Goal: Task Accomplishment & Management: Manage account settings

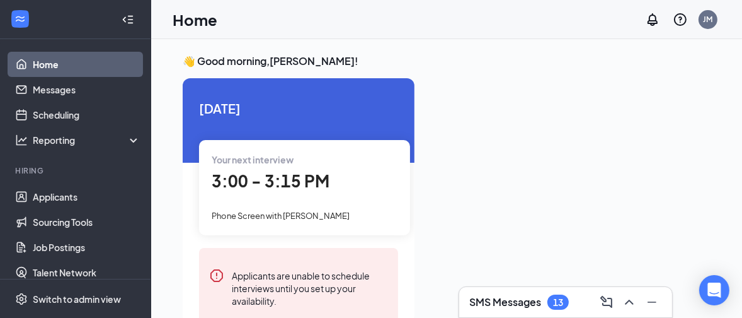
click at [122, 21] on icon "Collapse" at bounding box center [128, 19] width 13 height 13
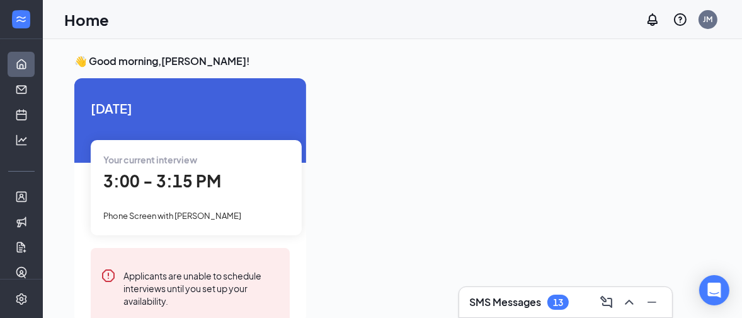
click at [136, 179] on span "3:00 - 3:15 PM" at bounding box center [162, 180] width 118 height 21
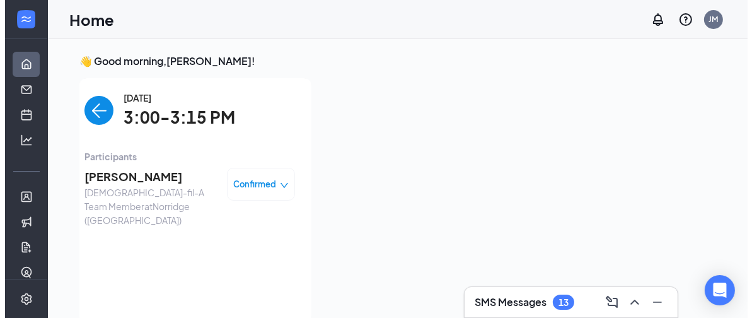
scroll to position [4, 0]
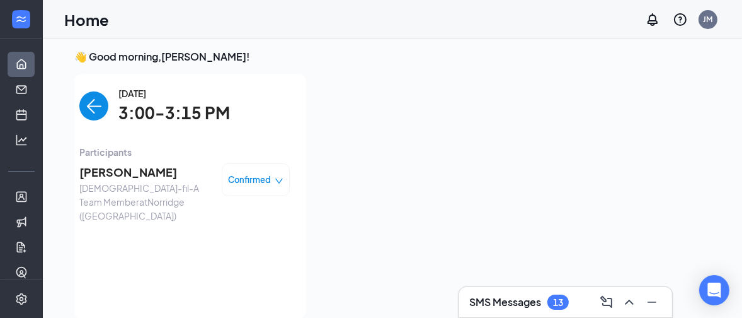
click at [127, 171] on span "[PERSON_NAME]" at bounding box center [145, 172] width 132 height 18
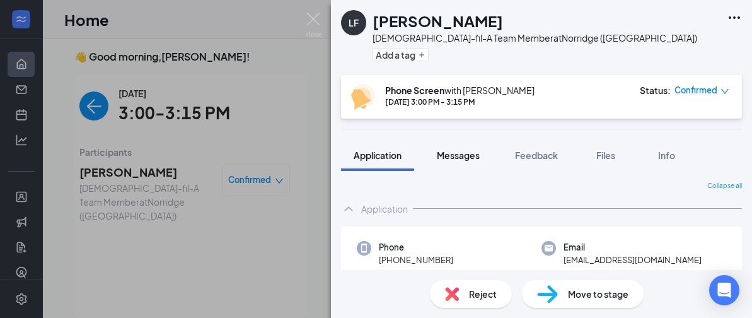
click at [453, 154] on span "Messages" at bounding box center [458, 154] width 43 height 11
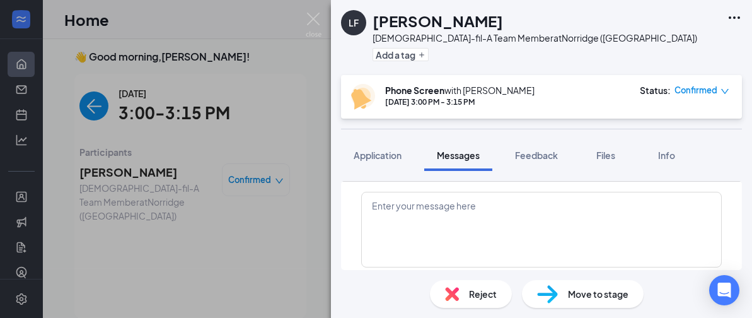
scroll to position [310, 0]
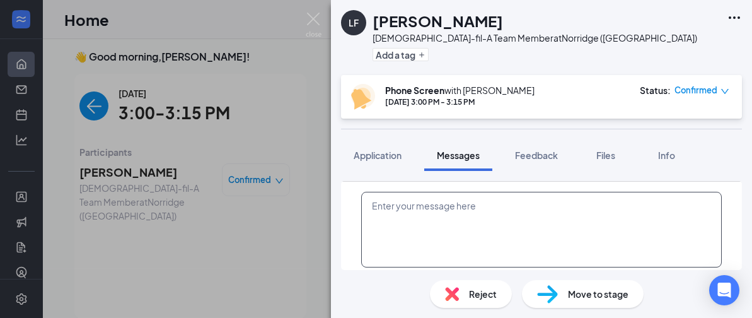
click at [384, 212] on textarea at bounding box center [541, 230] width 361 height 76
paste textarea "Result: Decline – Culture fit Notes: Low energy, just looking for a job not the…"
type textarea "Result: Decline – Culture fit Notes: Low energy, just looking for a job not the…"
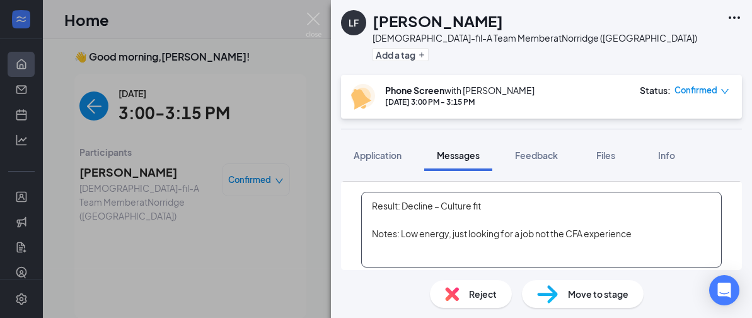
drag, startPoint x: 372, startPoint y: 200, endPoint x: 691, endPoint y: 236, distance: 320.9
click at [691, 236] on textarea "Result: Decline – Culture fit Notes: Low energy, just looking for a job not the…" at bounding box center [541, 230] width 361 height 76
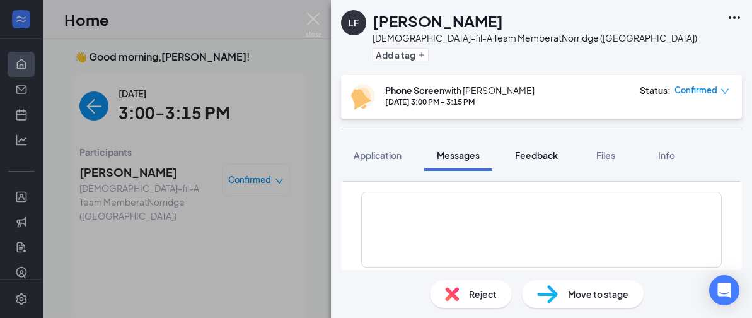
click at [540, 154] on span "Feedback" at bounding box center [536, 154] width 43 height 11
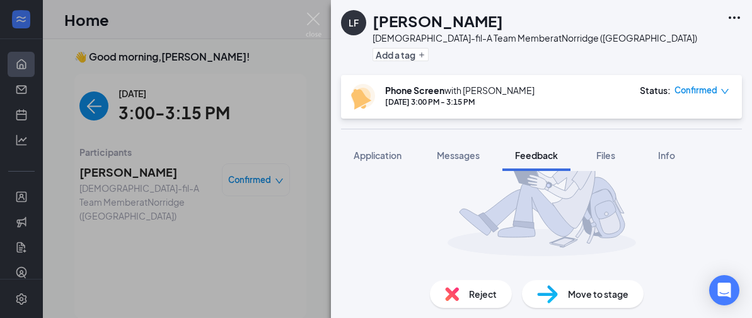
scroll to position [163, 0]
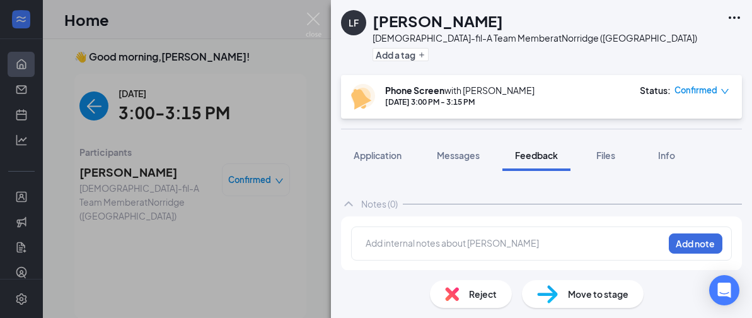
click at [378, 241] on div at bounding box center [514, 242] width 297 height 13
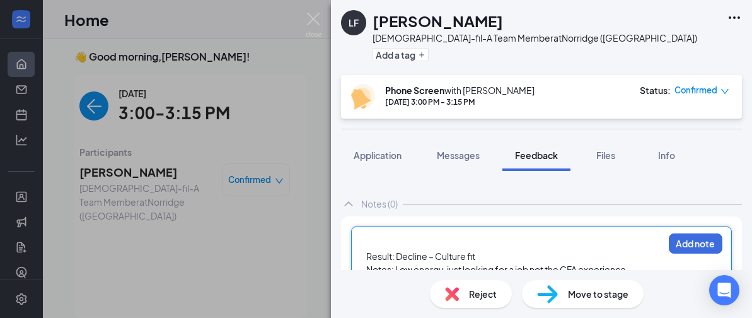
click at [366, 251] on span "Result: Decline – Culture fit" at bounding box center [420, 255] width 109 height 11
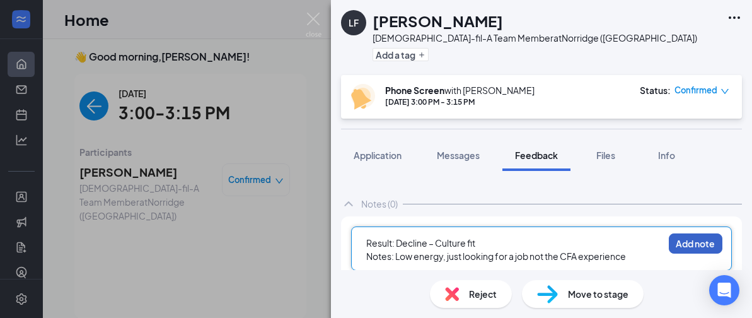
click at [683, 240] on button "Add note" at bounding box center [696, 243] width 54 height 20
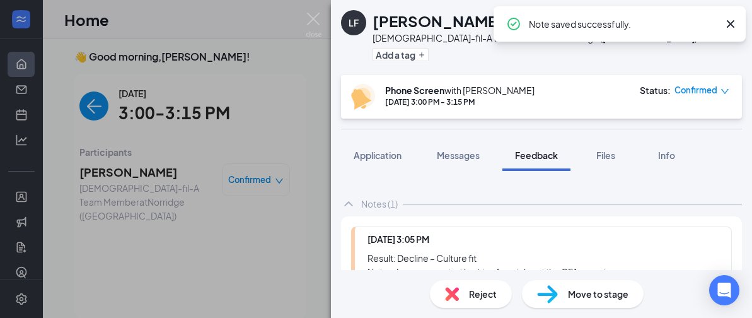
click at [450, 295] on img at bounding box center [452, 294] width 14 height 14
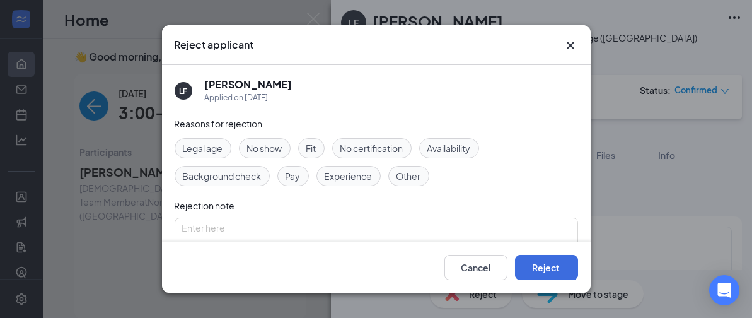
click at [315, 149] on span "Fit" at bounding box center [311, 148] width 10 height 14
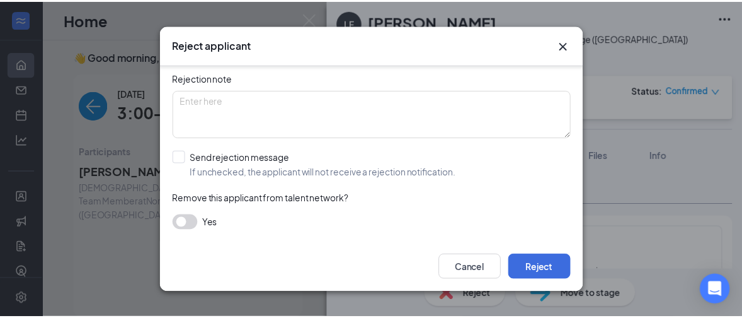
scroll to position [128, 0]
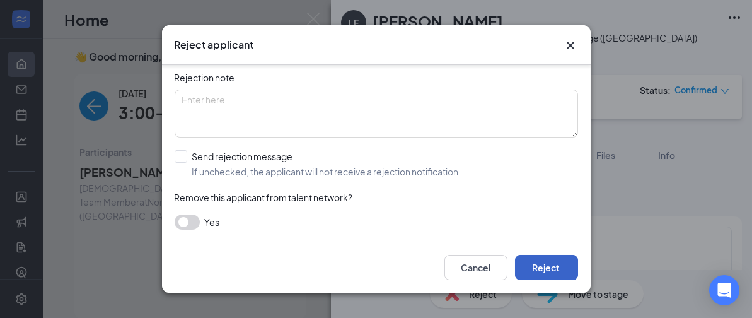
click at [544, 261] on button "Reject" at bounding box center [546, 267] width 63 height 25
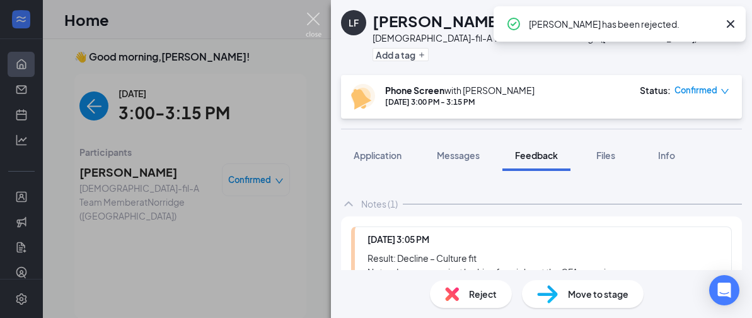
click at [309, 16] on img at bounding box center [314, 25] width 16 height 25
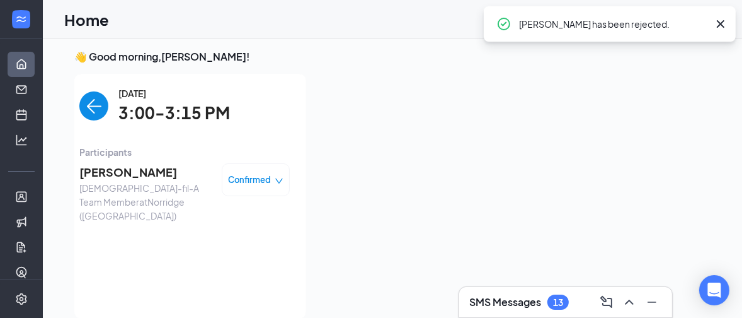
click at [82, 101] on img "back-button" at bounding box center [93, 105] width 29 height 29
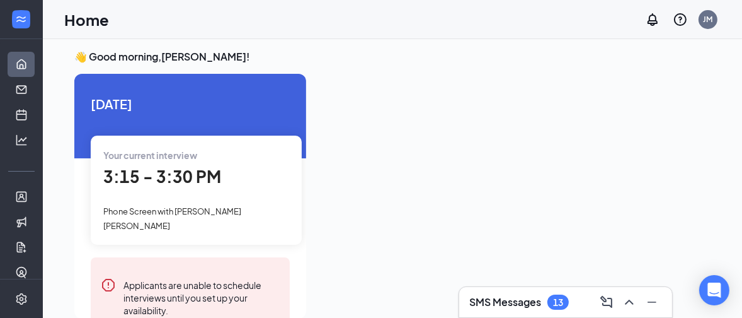
click at [193, 206] on span "Phone Screen with [PERSON_NAME] [PERSON_NAME]" at bounding box center [172, 218] width 138 height 24
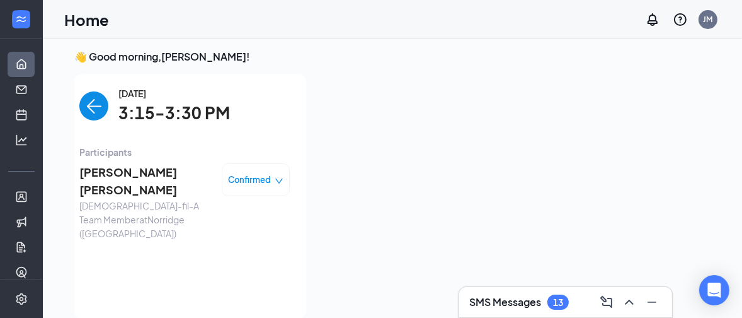
click at [141, 168] on span "[PERSON_NAME] [PERSON_NAME]" at bounding box center [145, 181] width 132 height 36
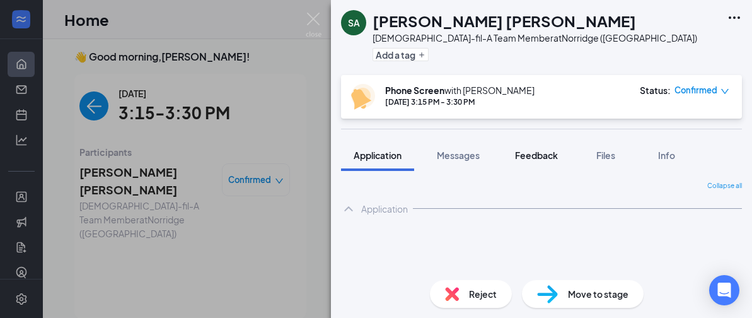
click at [531, 152] on span "Feedback" at bounding box center [536, 154] width 43 height 11
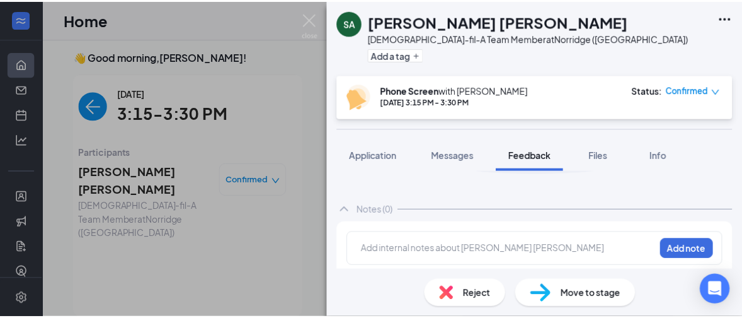
scroll to position [163, 0]
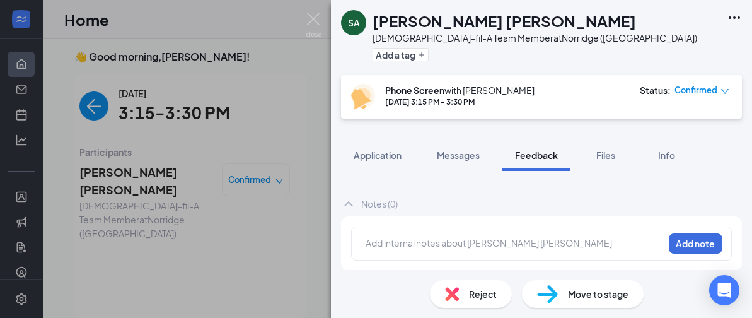
click at [404, 240] on div at bounding box center [514, 242] width 297 height 13
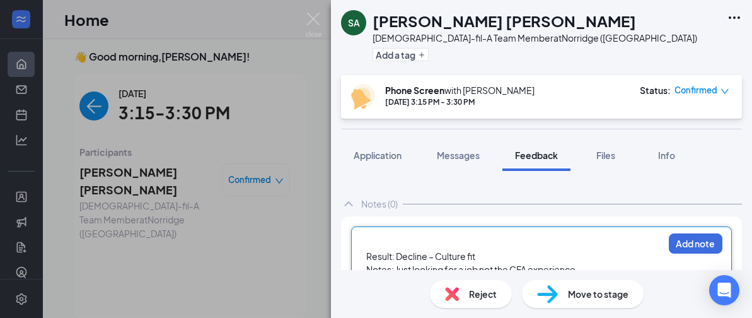
click at [367, 250] on span "Result: Decline – Culture fit" at bounding box center [420, 255] width 109 height 11
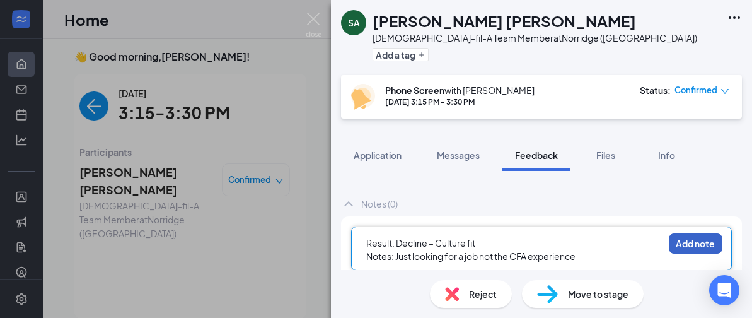
click at [670, 241] on button "Add note" at bounding box center [696, 243] width 54 height 20
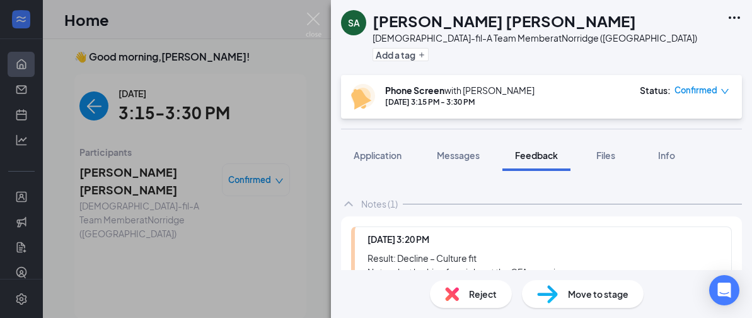
click at [453, 291] on img at bounding box center [452, 294] width 14 height 14
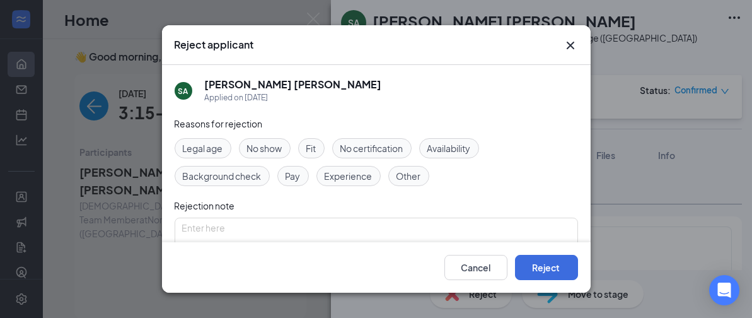
click at [309, 147] on span "Fit" at bounding box center [311, 148] width 10 height 14
click at [544, 268] on button "Reject" at bounding box center [546, 267] width 63 height 25
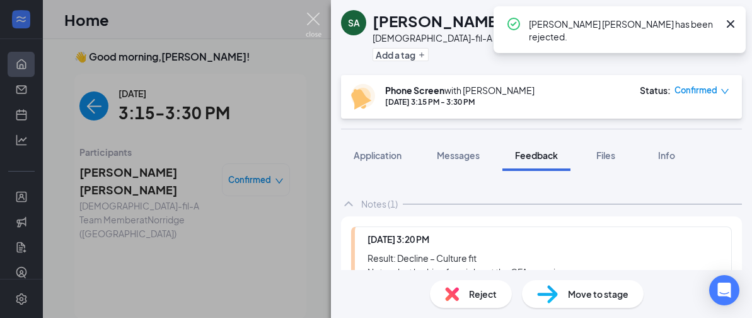
click at [315, 20] on img at bounding box center [314, 25] width 16 height 25
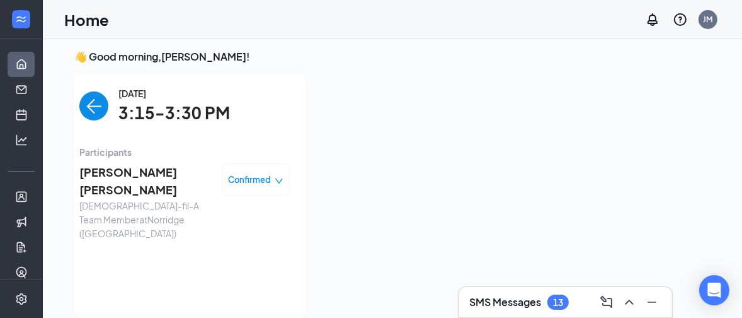
click at [83, 108] on img "back-button" at bounding box center [93, 105] width 29 height 29
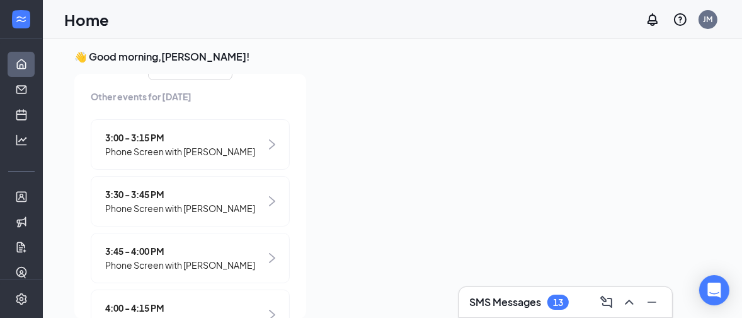
scroll to position [315, 0]
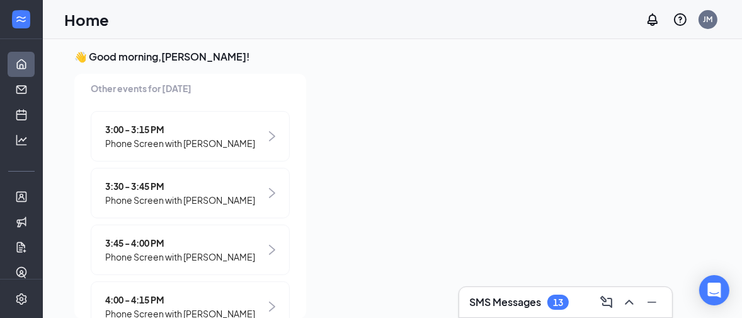
click at [199, 193] on span "Phone Screen with [PERSON_NAME]" at bounding box center [180, 200] width 150 height 14
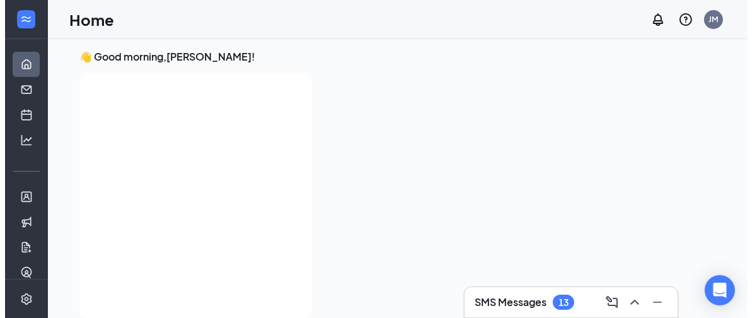
scroll to position [0, 0]
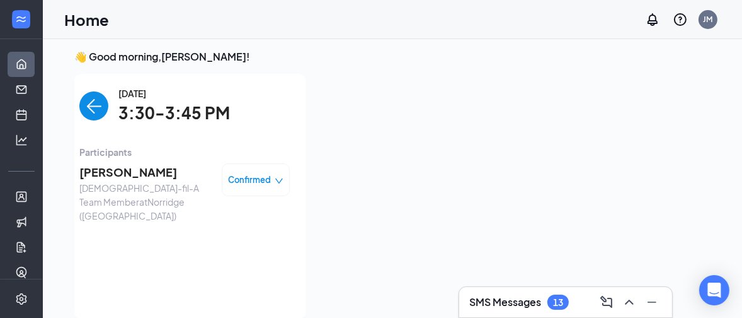
click at [128, 173] on span "[PERSON_NAME]" at bounding box center [145, 172] width 132 height 18
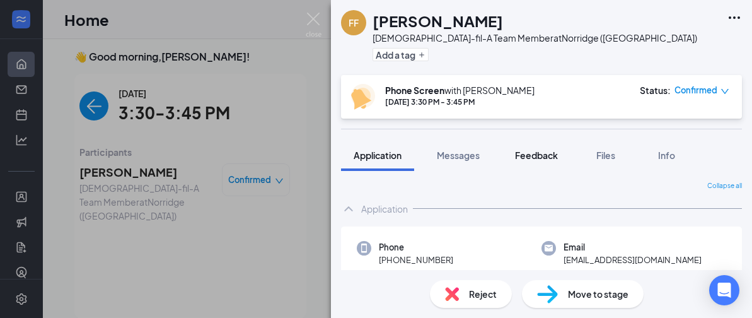
click at [530, 152] on span "Feedback" at bounding box center [536, 154] width 43 height 11
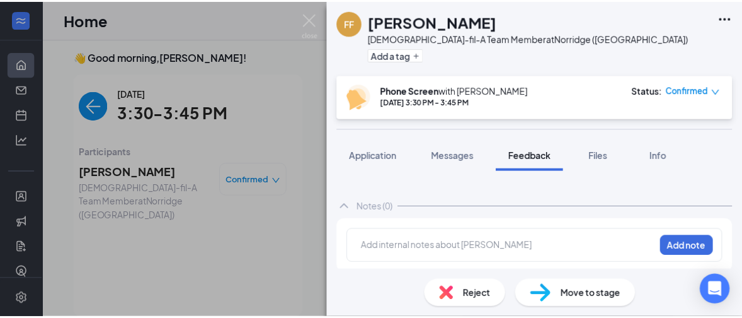
scroll to position [163, 0]
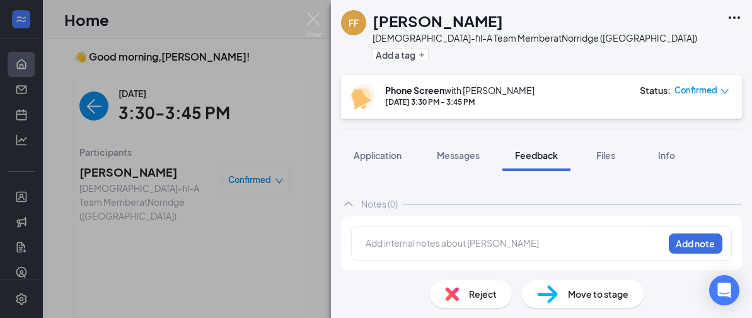
click at [423, 243] on div at bounding box center [514, 242] width 297 height 13
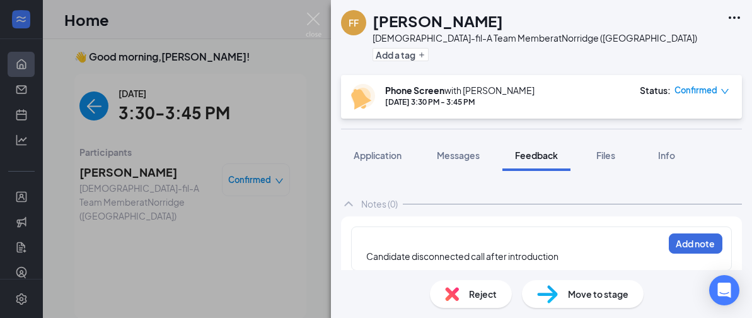
click at [366, 255] on div "Candidate disconnected call after introduction" at bounding box center [515, 250] width 298 height 28
click at [366, 255] on span "Candidate disconnected call after introduction" at bounding box center [462, 255] width 192 height 11
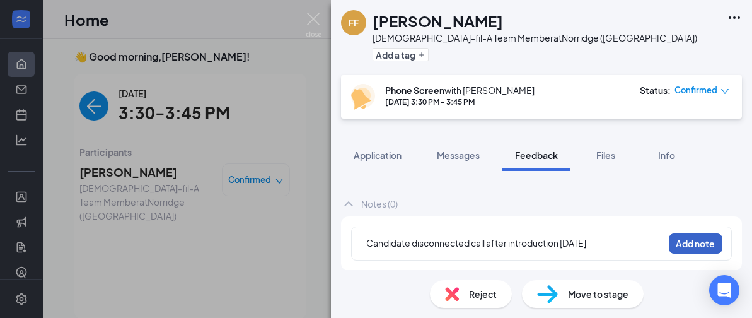
click at [685, 241] on button "Add note" at bounding box center [696, 243] width 54 height 20
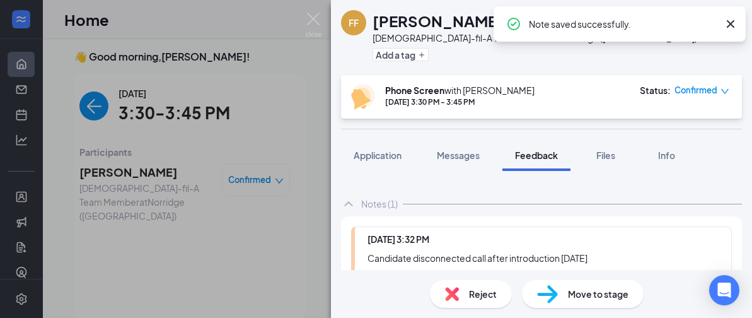
click at [449, 294] on img at bounding box center [452, 294] width 14 height 14
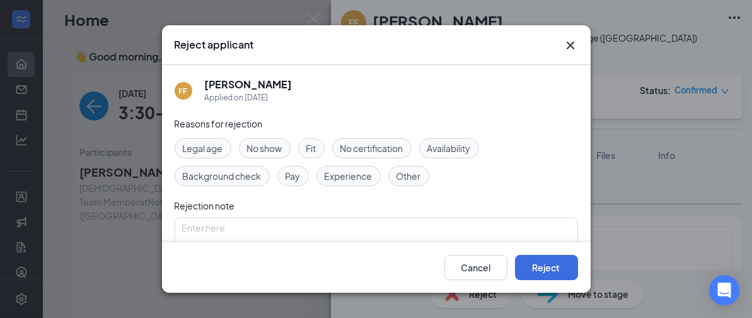
click at [274, 150] on span "No show" at bounding box center [264, 148] width 35 height 14
click at [544, 263] on button "Reject" at bounding box center [546, 267] width 63 height 25
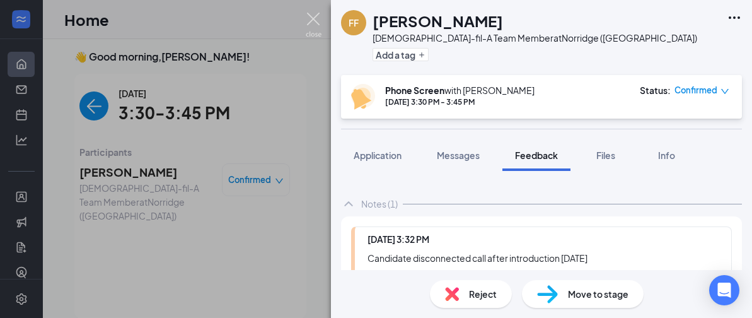
click at [315, 18] on img at bounding box center [314, 25] width 16 height 25
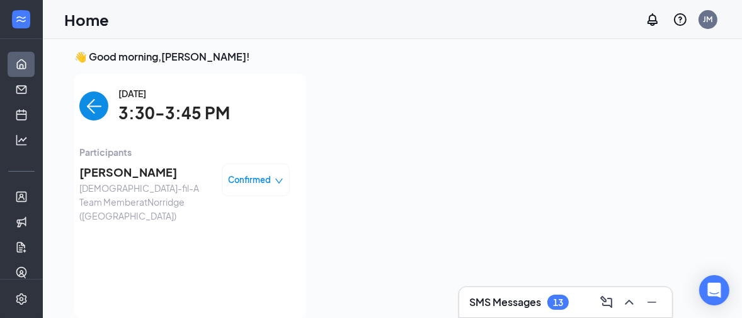
click at [91, 105] on img "back-button" at bounding box center [93, 105] width 29 height 29
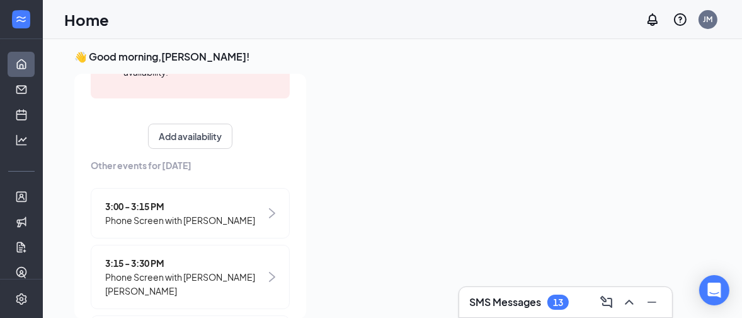
scroll to position [315, 0]
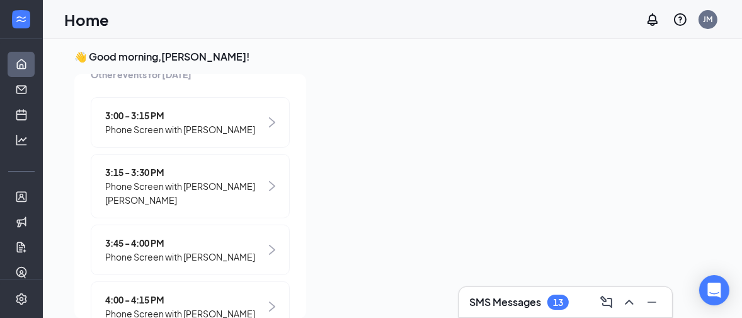
click at [186, 255] on span "Phone Screen with [PERSON_NAME]" at bounding box center [180, 257] width 150 height 14
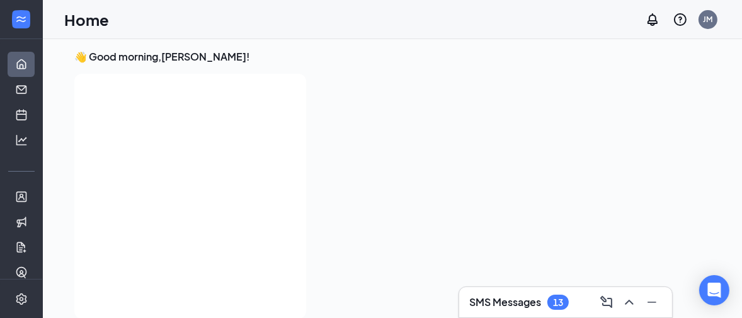
scroll to position [0, 0]
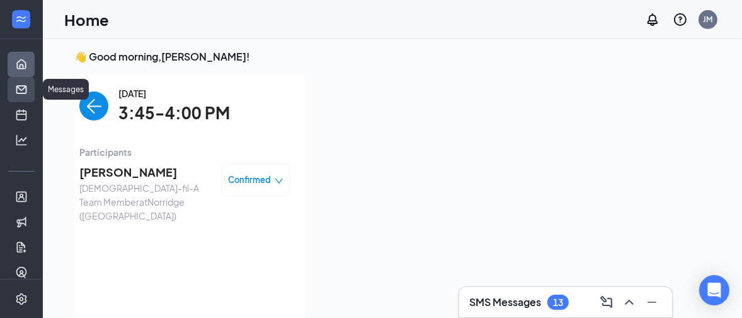
click at [33, 92] on link "Messages" at bounding box center [39, 89] width 13 height 25
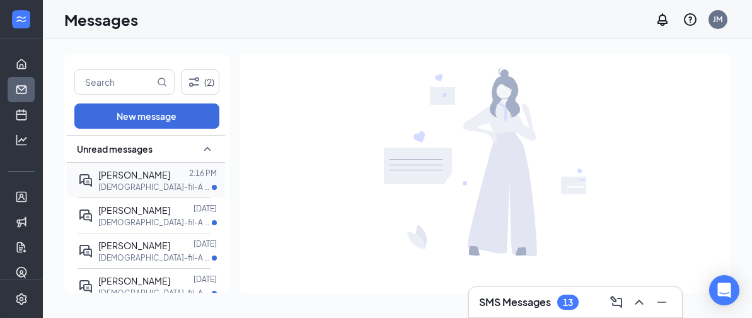
click at [141, 183] on p "[DEMOGRAPHIC_DATA]-fil-A Team Member at [GEOGRAPHIC_DATA] ([GEOGRAPHIC_DATA])" at bounding box center [154, 187] width 113 height 11
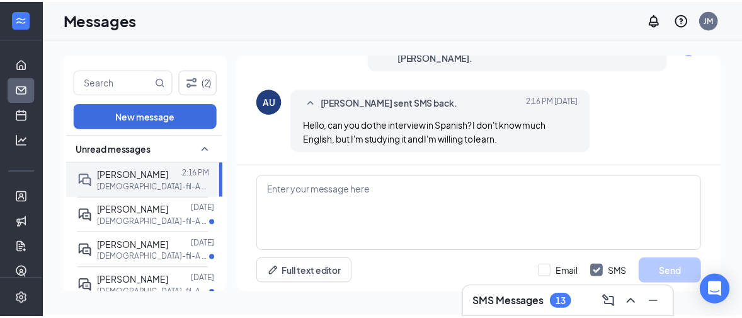
scroll to position [142, 0]
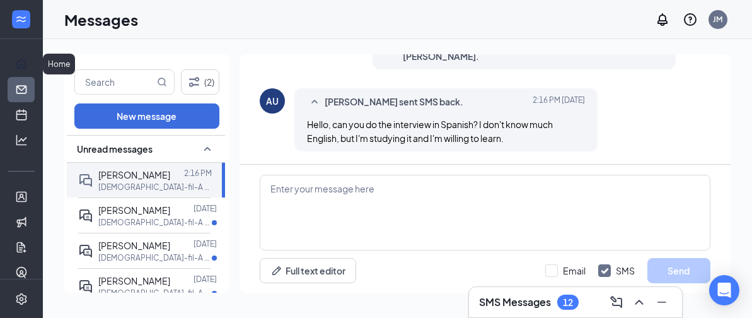
drag, startPoint x: 14, startPoint y: 61, endPoint x: 256, endPoint y: 191, distance: 274.9
click at [33, 61] on link "Home" at bounding box center [39, 64] width 13 height 25
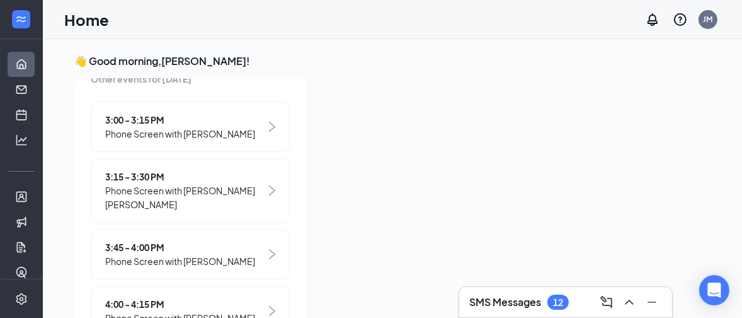
scroll to position [441, 0]
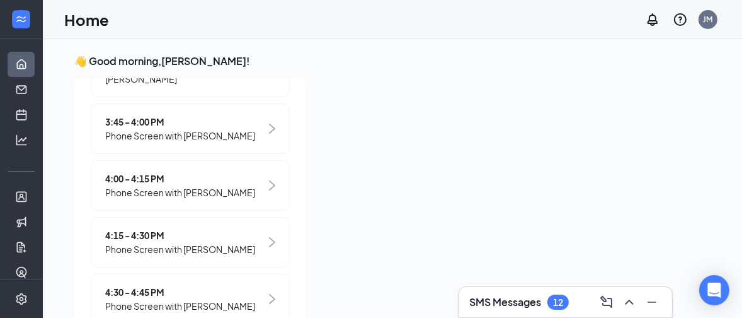
click at [197, 135] on span "Phone Screen with [PERSON_NAME]" at bounding box center [180, 136] width 150 height 14
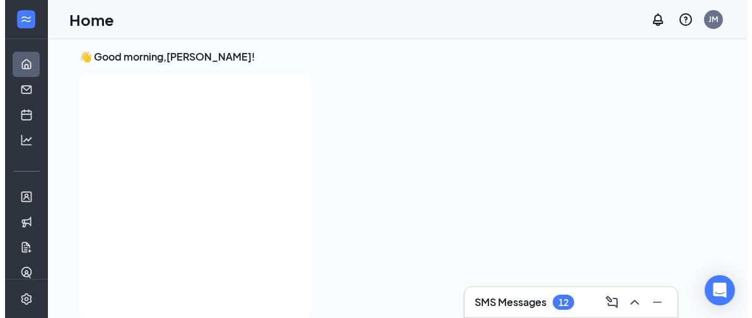
scroll to position [0, 0]
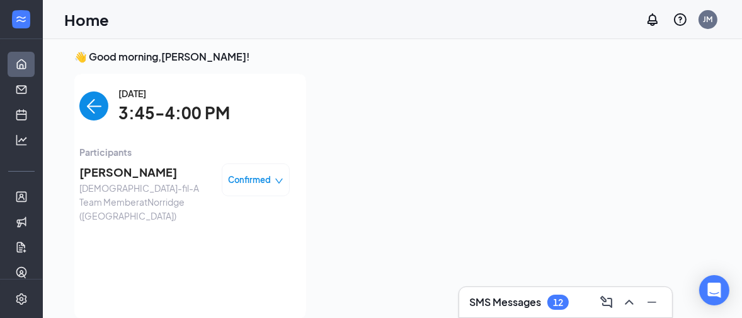
click at [120, 173] on span "[PERSON_NAME]" at bounding box center [145, 172] width 132 height 18
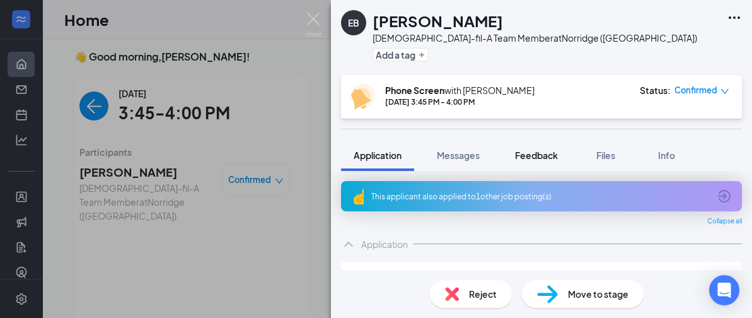
click at [528, 155] on span "Feedback" at bounding box center [536, 154] width 43 height 11
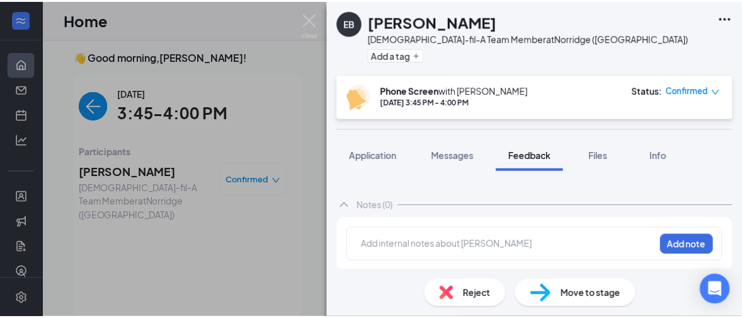
scroll to position [163, 0]
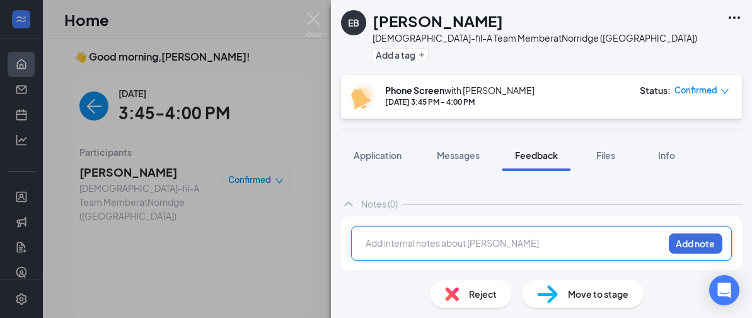
click at [401, 242] on div at bounding box center [514, 242] width 297 height 13
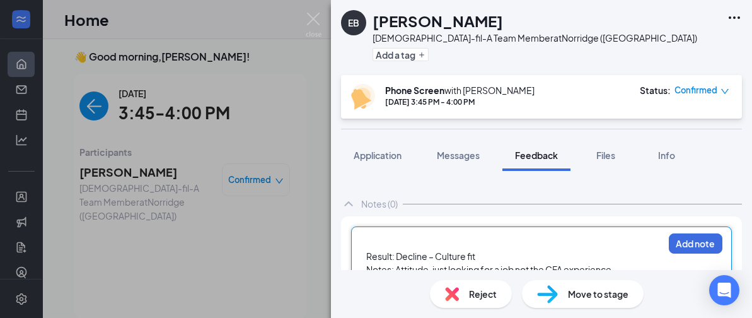
click at [367, 252] on span "Result: Decline – Culture fit" at bounding box center [420, 255] width 109 height 11
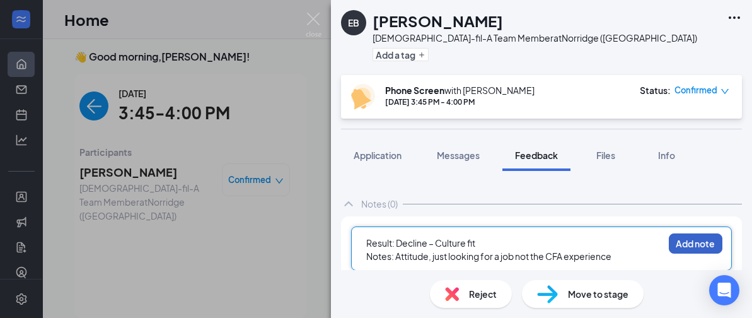
click at [679, 242] on button "Add note" at bounding box center [696, 243] width 54 height 20
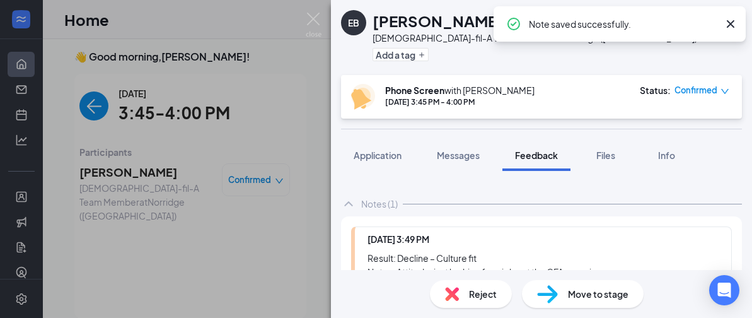
click at [453, 295] on img at bounding box center [452, 294] width 14 height 14
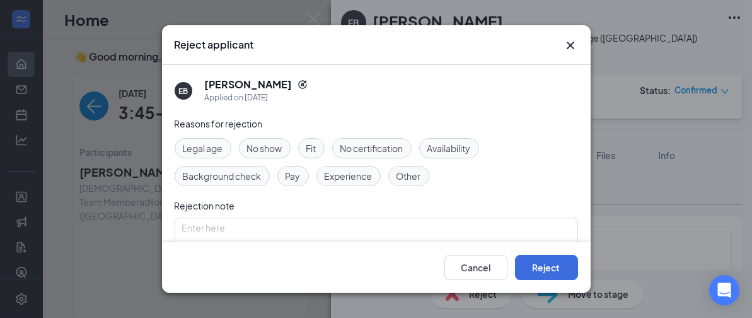
click at [315, 147] on span "Fit" at bounding box center [311, 148] width 10 height 14
click at [546, 265] on button "Reject" at bounding box center [546, 267] width 63 height 25
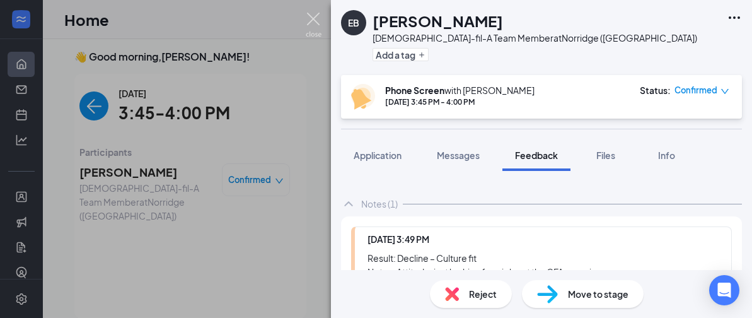
click at [311, 13] on img at bounding box center [314, 25] width 16 height 25
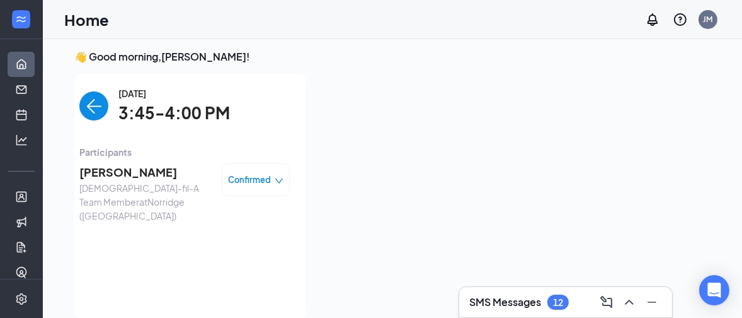
click at [132, 170] on span "[PERSON_NAME]" at bounding box center [145, 172] width 132 height 18
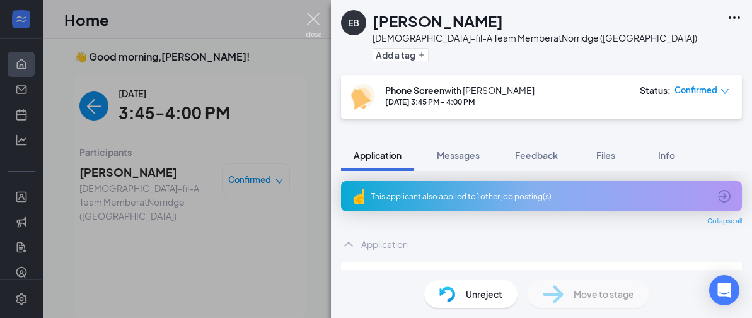
click at [318, 17] on img at bounding box center [314, 25] width 16 height 25
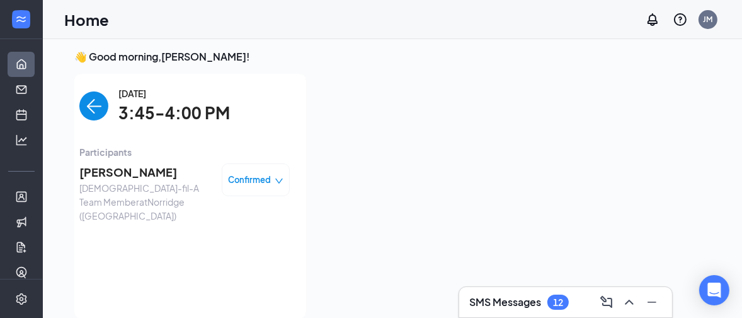
click at [79, 103] on img "back-button" at bounding box center [93, 105] width 29 height 29
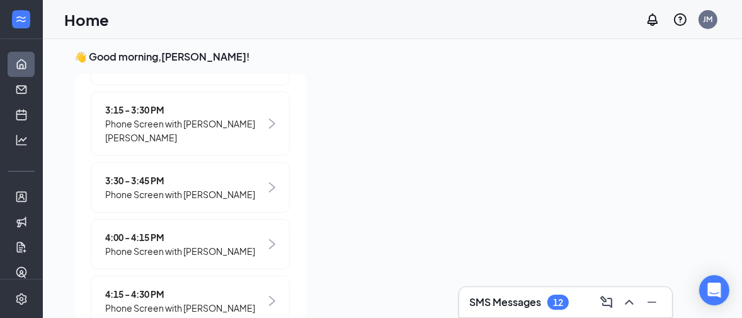
scroll to position [378, 0]
click at [195, 257] on span "Phone Screen with [PERSON_NAME]" at bounding box center [180, 250] width 150 height 14
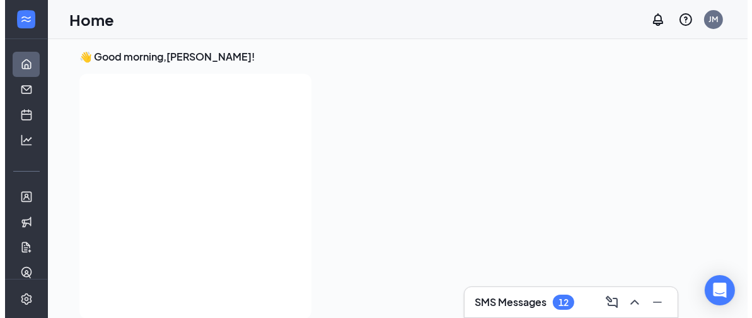
scroll to position [0, 0]
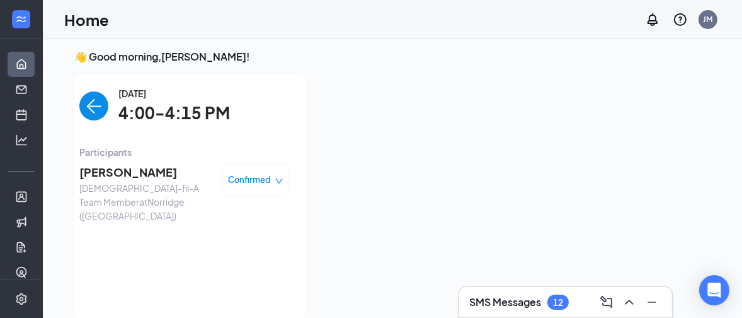
click at [132, 171] on span "[PERSON_NAME]" at bounding box center [145, 172] width 132 height 18
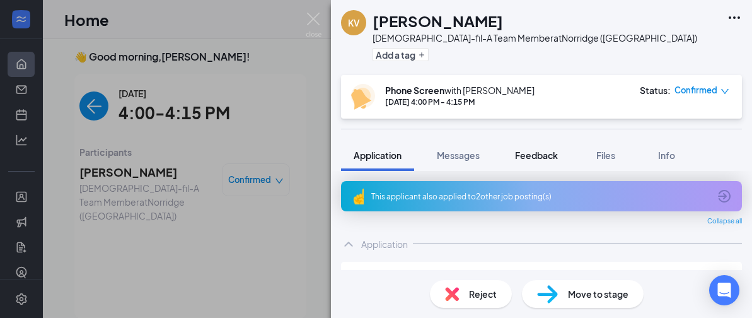
click at [531, 154] on span "Feedback" at bounding box center [536, 154] width 43 height 11
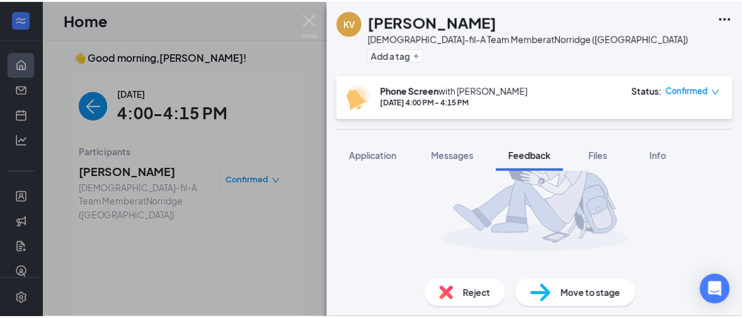
scroll to position [163, 0]
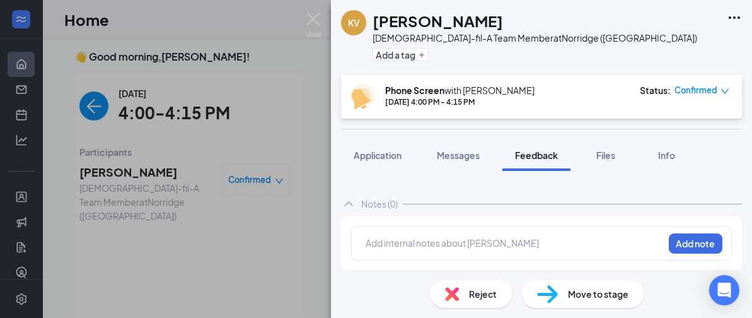
click at [401, 243] on div at bounding box center [514, 242] width 297 height 13
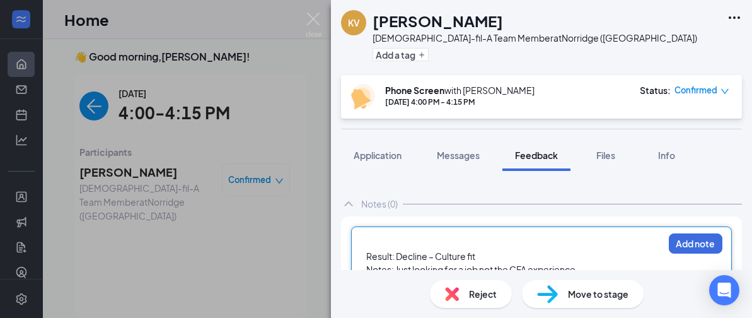
click at [366, 252] on span "Result: Decline – Culture fit" at bounding box center [420, 255] width 109 height 11
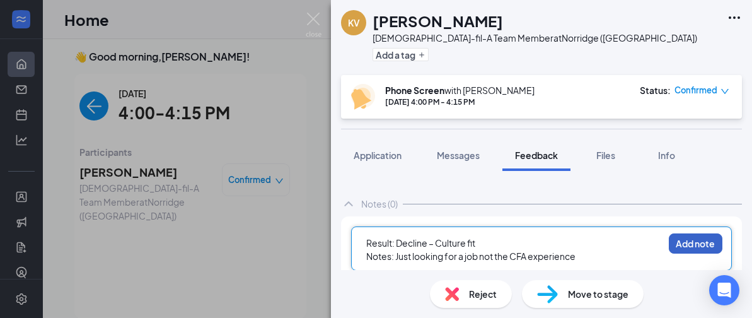
click at [684, 243] on button "Add note" at bounding box center [696, 243] width 54 height 20
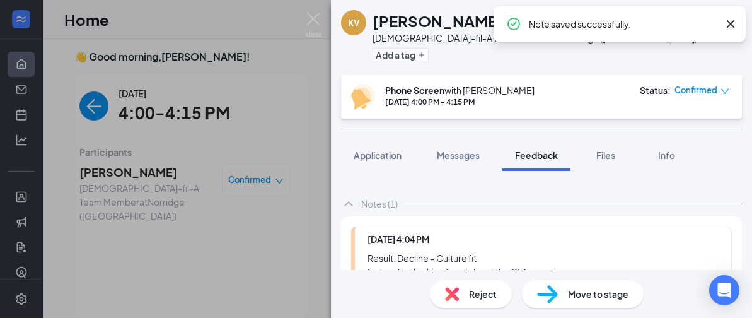
click at [454, 295] on img at bounding box center [452, 294] width 14 height 14
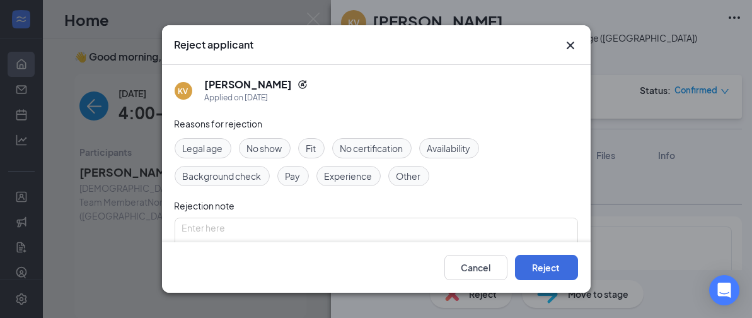
click at [310, 146] on span "Fit" at bounding box center [311, 148] width 10 height 14
click at [540, 264] on button "Reject" at bounding box center [546, 267] width 63 height 25
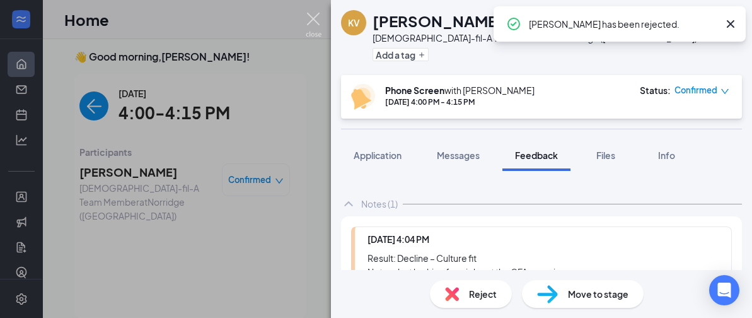
drag, startPoint x: 308, startPoint y: 17, endPoint x: 103, endPoint y: 113, distance: 226.4
click at [308, 17] on img at bounding box center [314, 25] width 16 height 25
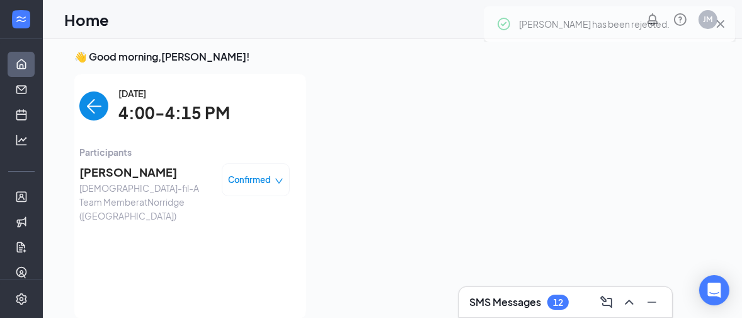
drag, startPoint x: 88, startPoint y: 103, endPoint x: 151, endPoint y: 161, distance: 85.2
click at [88, 102] on img "back-button" at bounding box center [93, 105] width 29 height 29
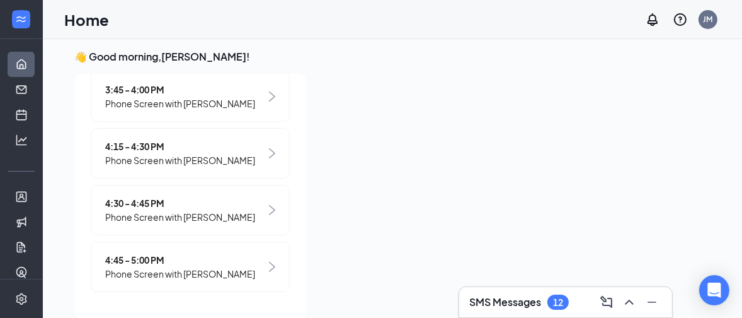
scroll to position [474, 0]
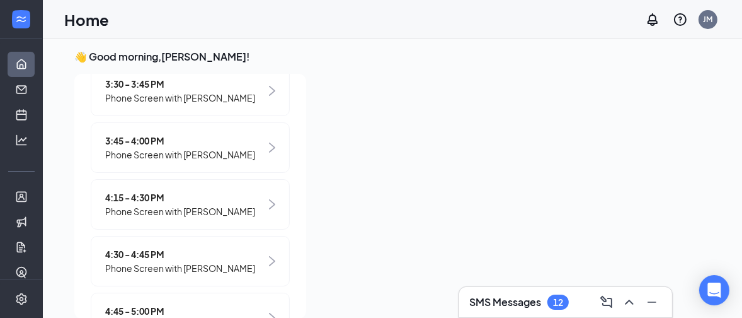
click at [196, 218] on span "Phone Screen with [PERSON_NAME]" at bounding box center [180, 211] width 150 height 14
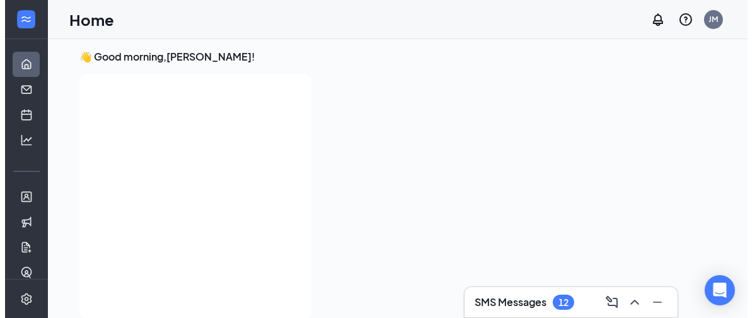
scroll to position [0, 0]
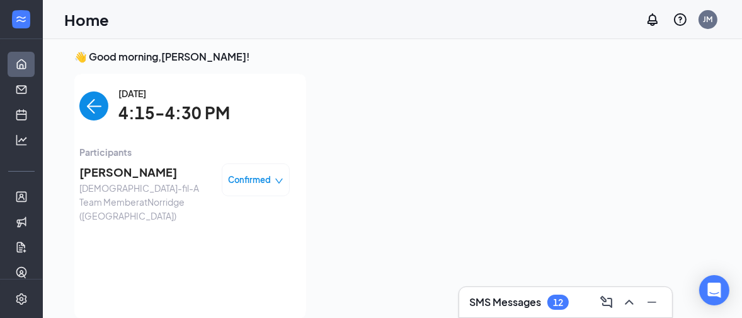
click at [129, 168] on span "[PERSON_NAME]" at bounding box center [145, 172] width 132 height 18
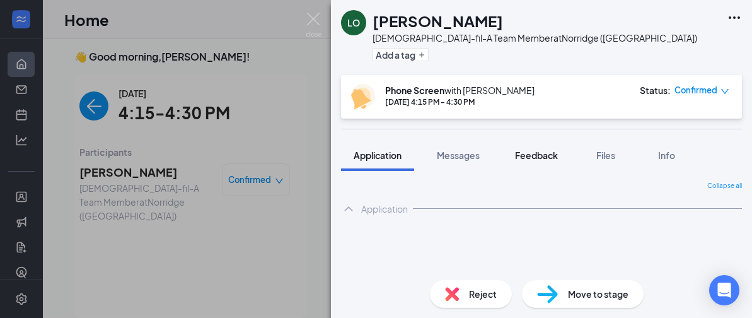
click at [536, 154] on span "Feedback" at bounding box center [536, 154] width 43 height 11
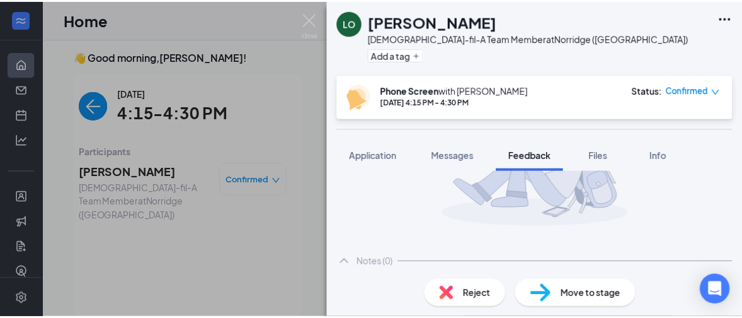
scroll to position [163, 0]
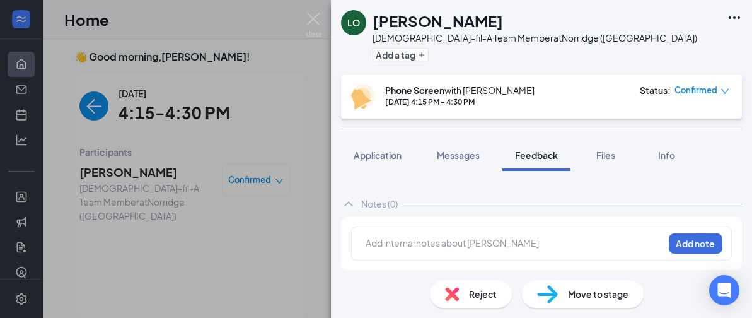
click at [400, 243] on div at bounding box center [514, 242] width 297 height 13
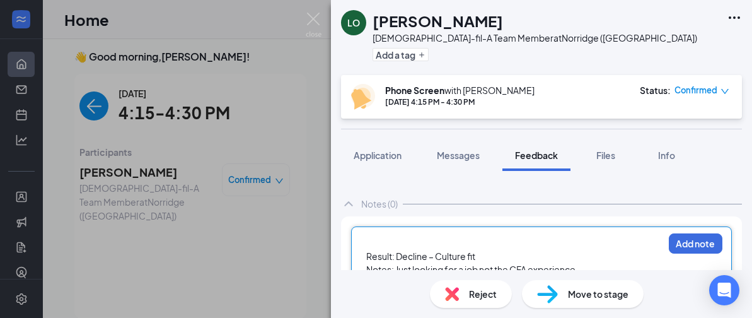
click at [366, 251] on span "Result: Decline – Culture fit" at bounding box center [420, 255] width 109 height 11
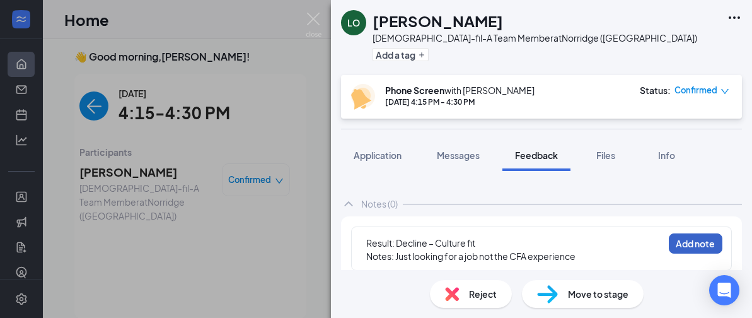
click at [681, 243] on button "Add note" at bounding box center [696, 243] width 54 height 20
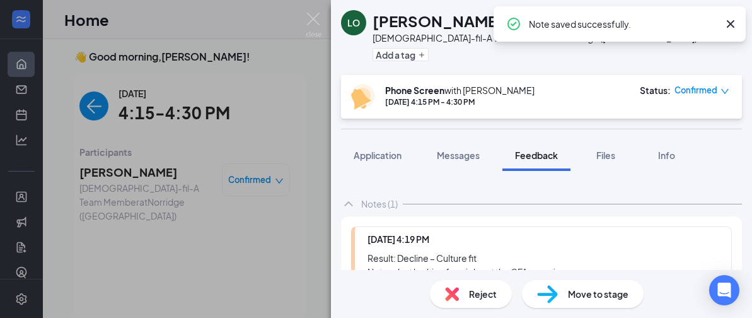
click at [451, 294] on img at bounding box center [452, 294] width 14 height 14
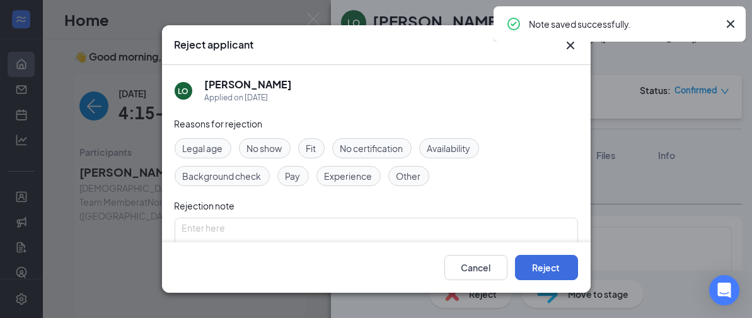
click at [305, 141] on div "Fit" at bounding box center [311, 148] width 26 height 20
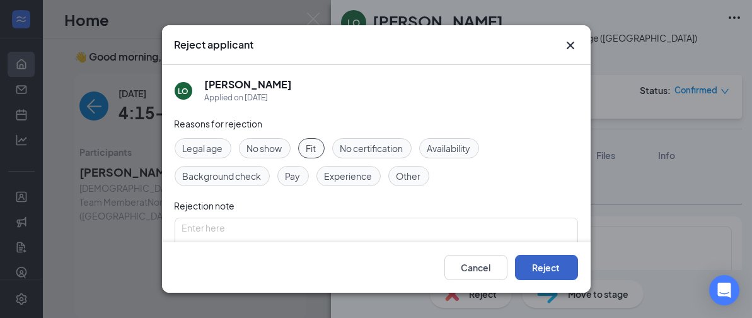
click at [553, 268] on button "Reject" at bounding box center [546, 267] width 63 height 25
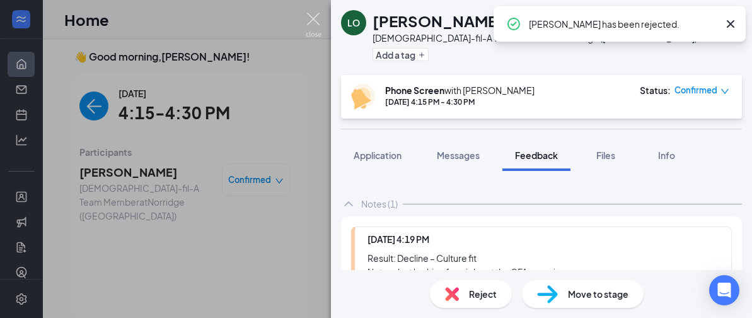
click at [309, 17] on img at bounding box center [314, 25] width 16 height 25
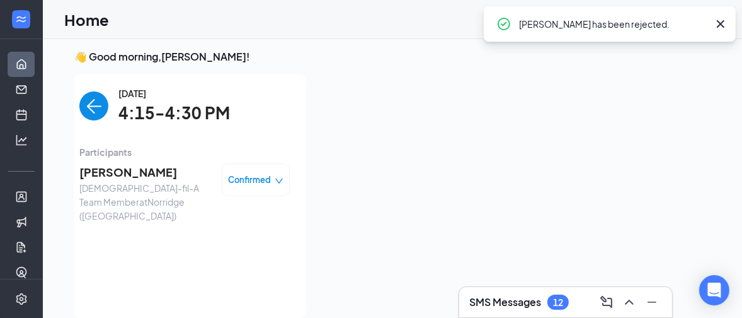
click at [80, 103] on img "back-button" at bounding box center [93, 105] width 29 height 29
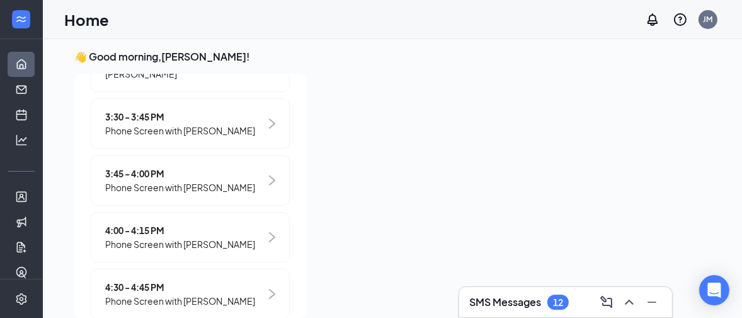
scroll to position [504, 0]
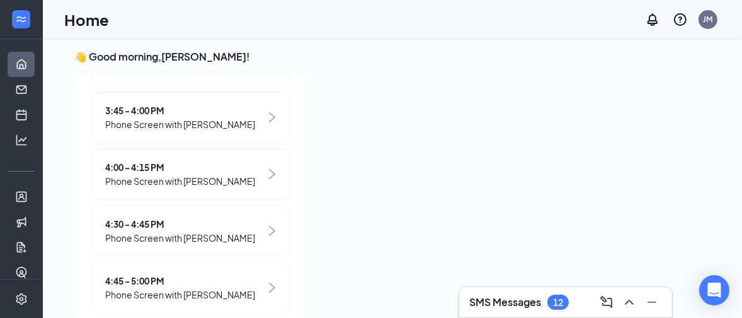
click at [182, 245] on span "Phone Screen with [PERSON_NAME]" at bounding box center [180, 238] width 150 height 14
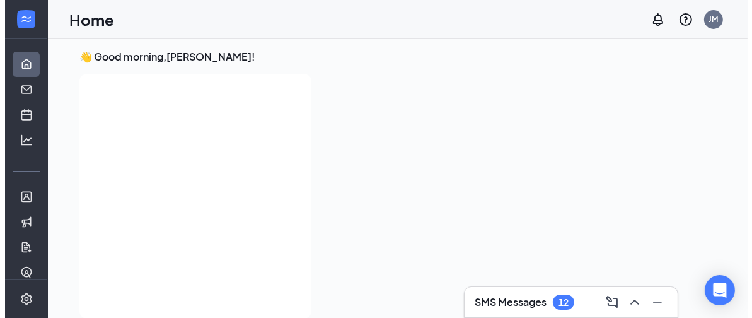
scroll to position [0, 0]
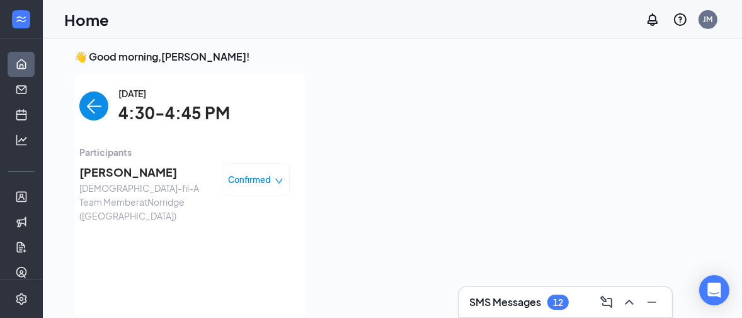
click at [115, 172] on span "[PERSON_NAME]" at bounding box center [145, 172] width 132 height 18
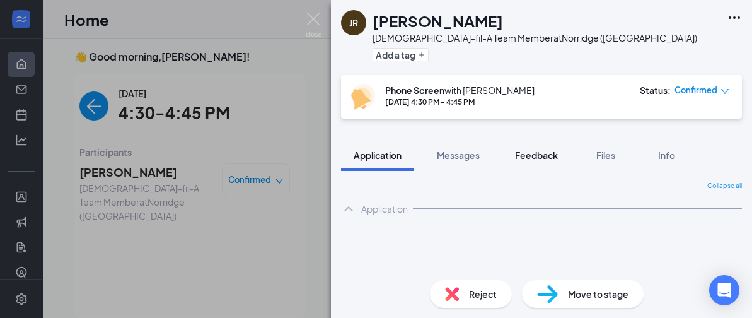
click at [531, 151] on span "Feedback" at bounding box center [536, 154] width 43 height 11
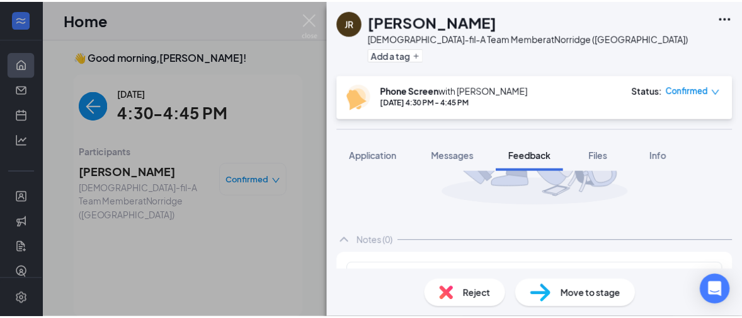
scroll to position [163, 0]
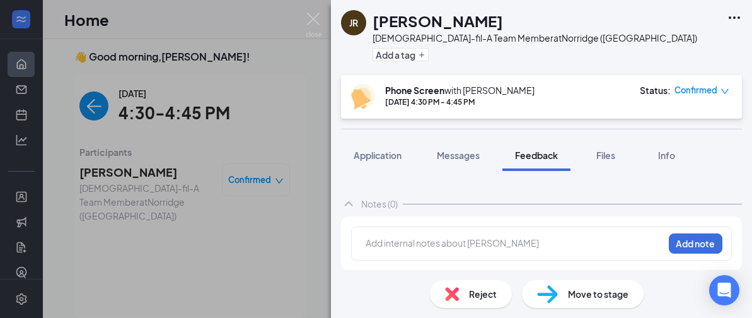
click at [388, 242] on div at bounding box center [514, 242] width 297 height 13
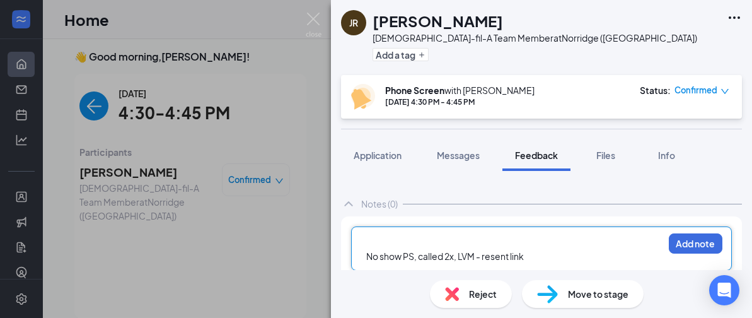
click at [366, 250] on span "No show PS, called 2x, LVM - resent link" at bounding box center [445, 255] width 158 height 11
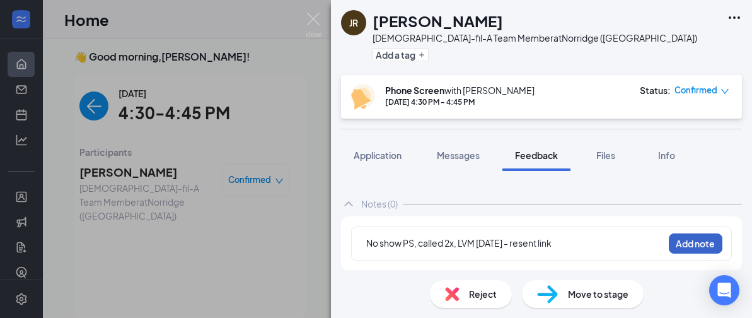
click at [687, 241] on button "Add note" at bounding box center [696, 243] width 54 height 20
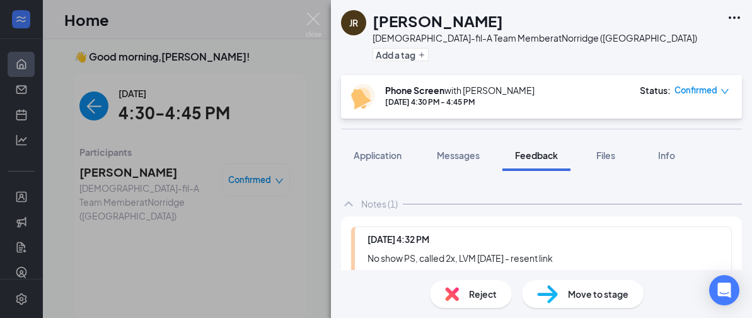
click at [724, 89] on icon "down" at bounding box center [724, 91] width 9 height 9
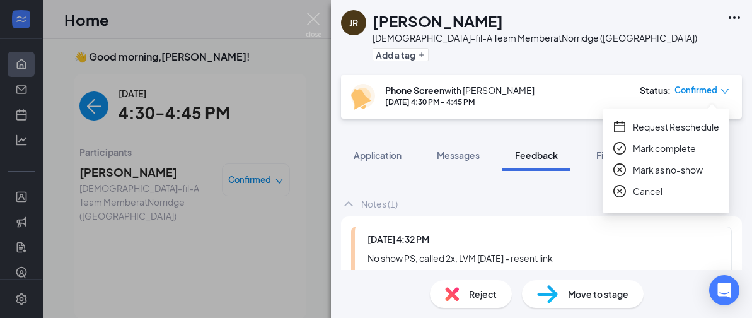
click at [651, 170] on span "Mark as no-show" at bounding box center [668, 170] width 70 height 14
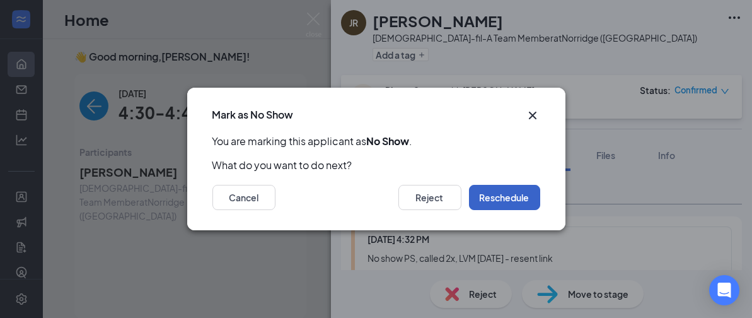
click at [505, 195] on button "Reschedule" at bounding box center [504, 197] width 71 height 25
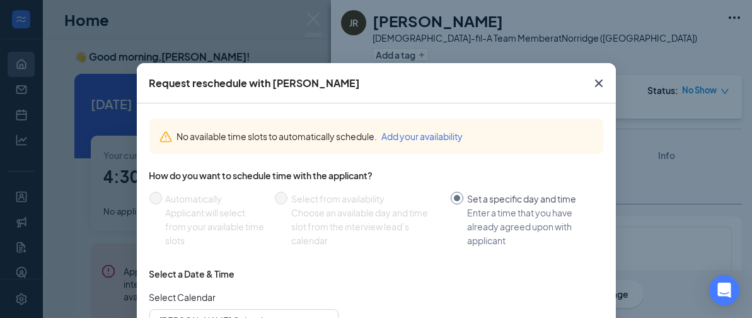
click at [597, 83] on icon "Cross" at bounding box center [598, 83] width 15 height 15
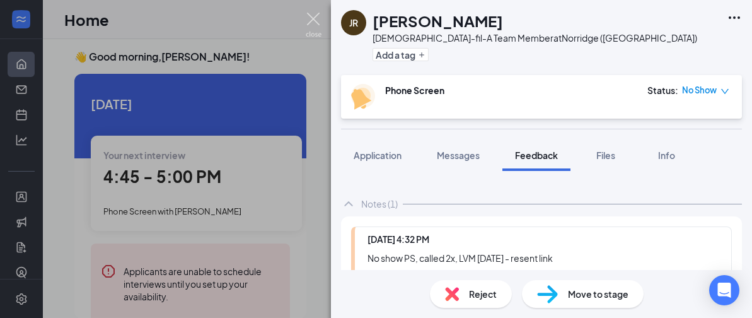
click at [315, 20] on img at bounding box center [314, 25] width 16 height 25
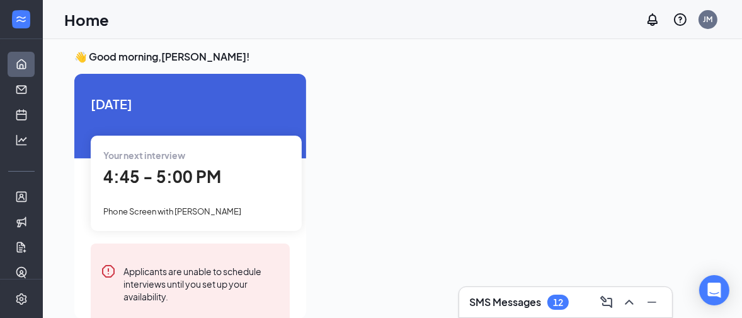
scroll to position [0, 112]
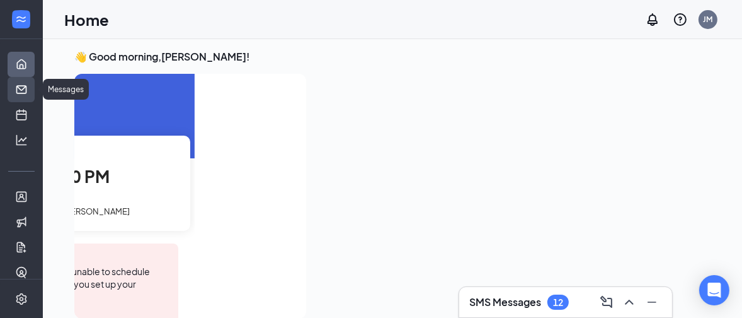
click at [33, 88] on link "Messages" at bounding box center [39, 89] width 13 height 25
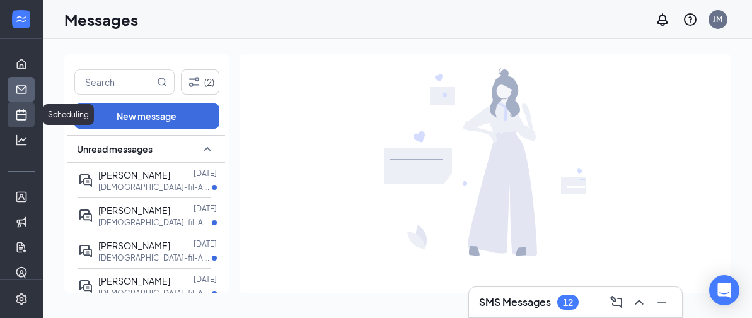
click at [33, 115] on link "Scheduling" at bounding box center [39, 114] width 13 height 25
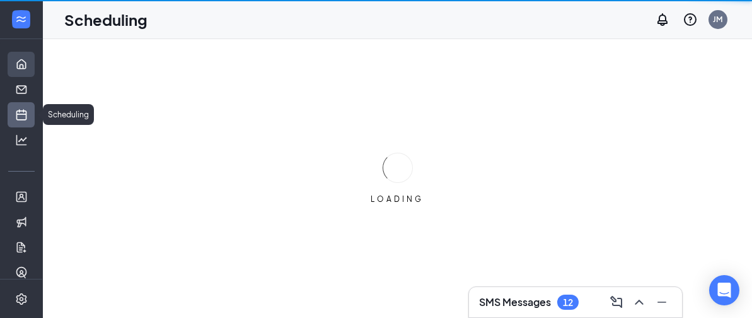
click at [33, 66] on link "Home" at bounding box center [39, 64] width 13 height 25
